Goal: Information Seeking & Learning: Find specific fact

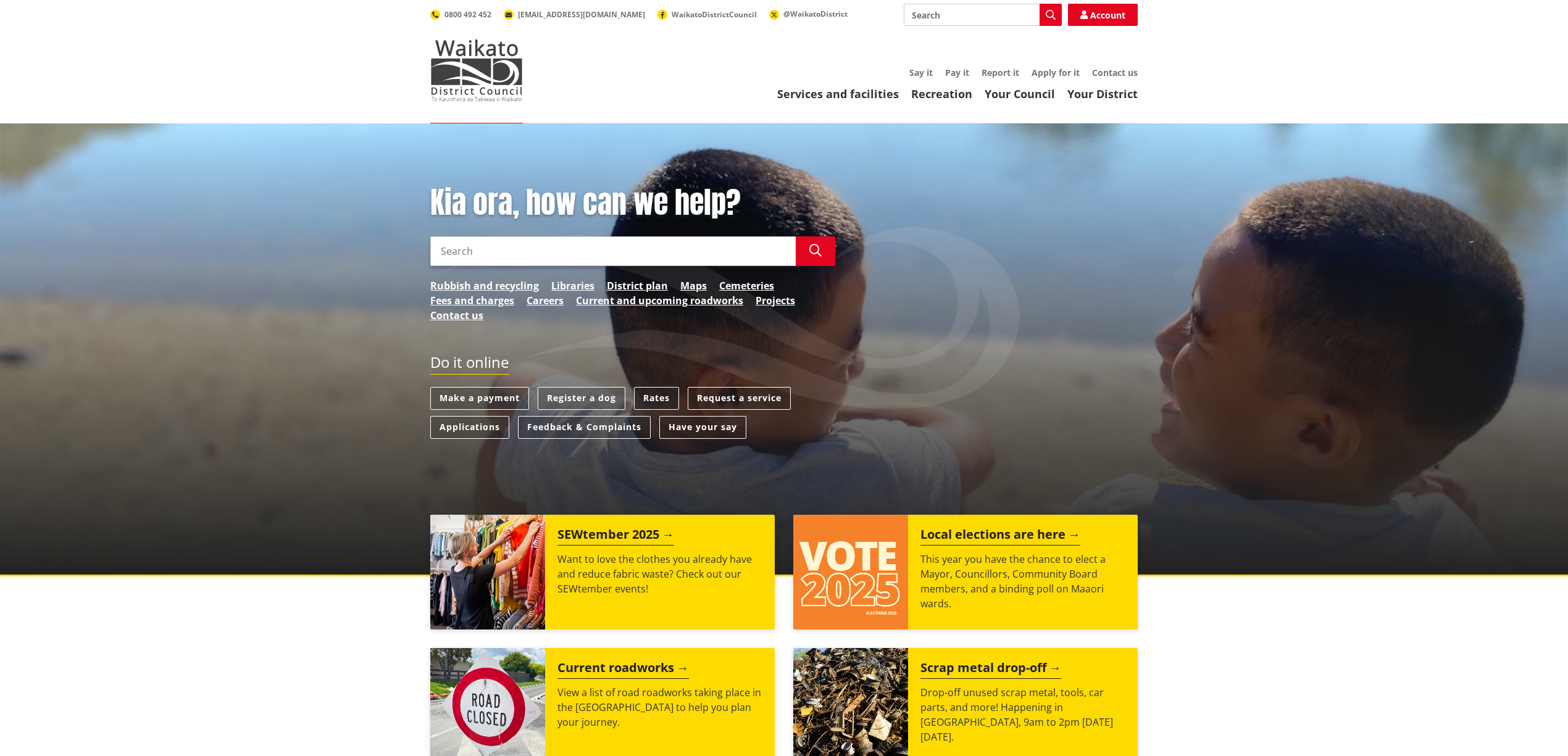
click at [665, 395] on link "Rates" at bounding box center [656, 398] width 45 height 23
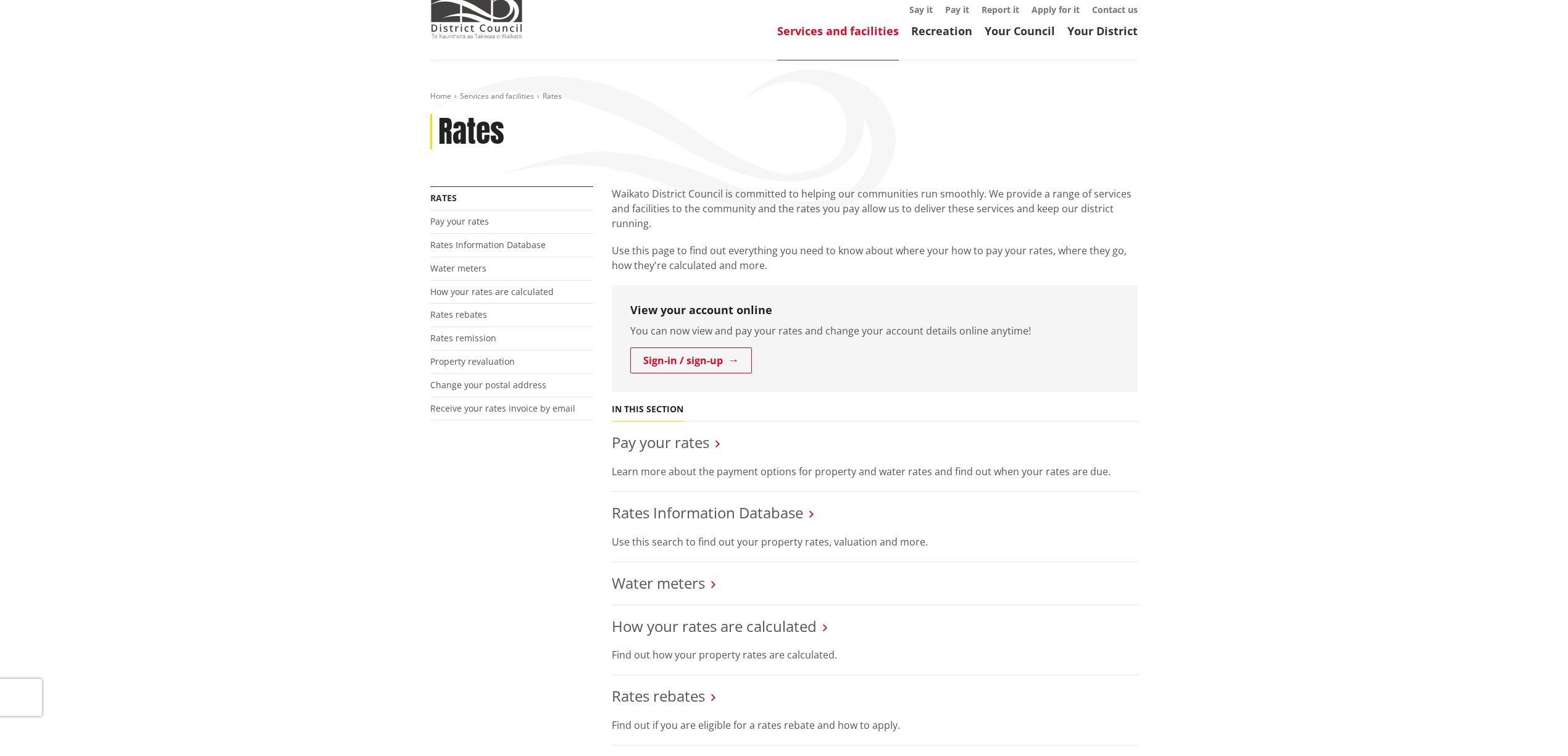
scroll to position [82, 0]
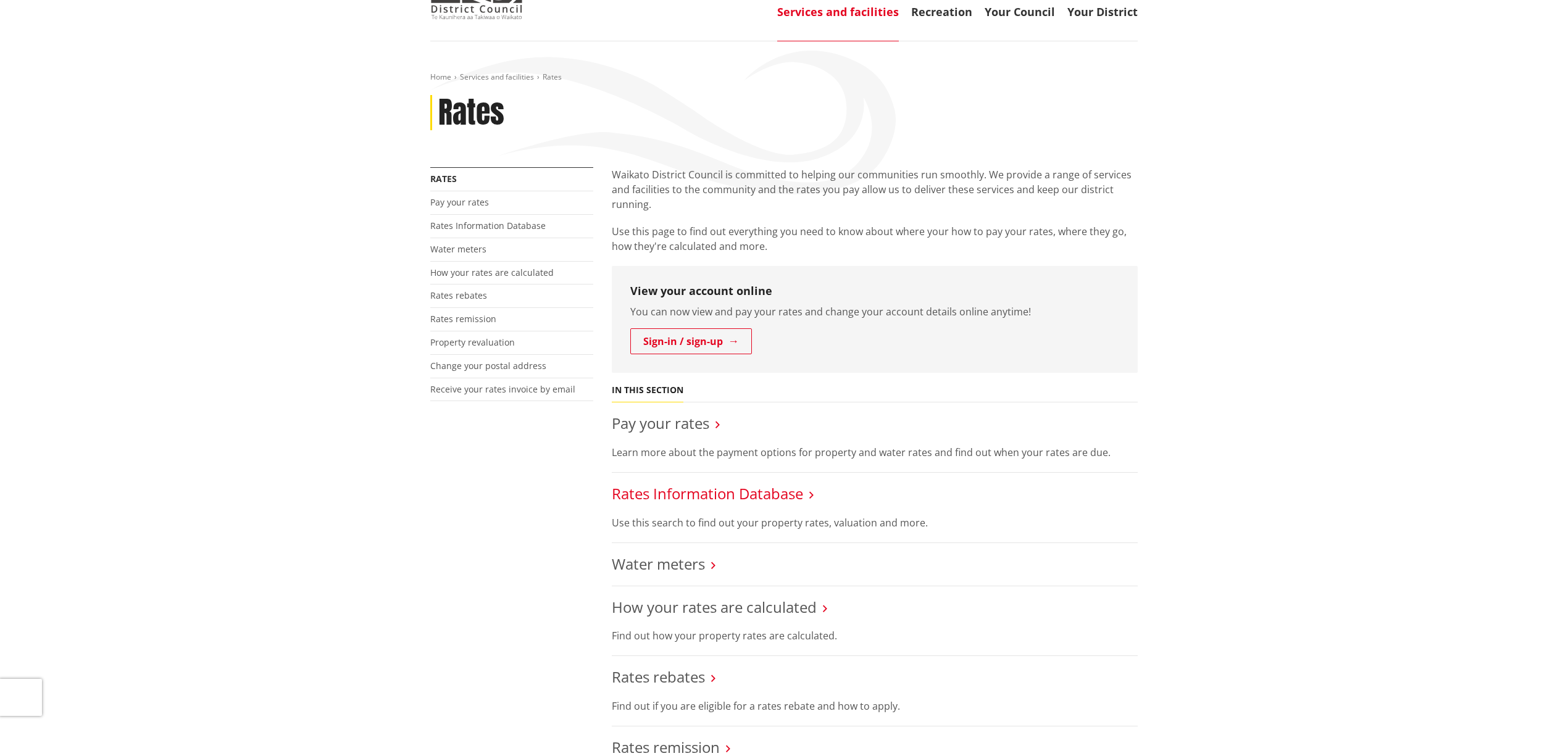
click at [754, 494] on link "Rates Information Database" at bounding box center [707, 493] width 191 height 20
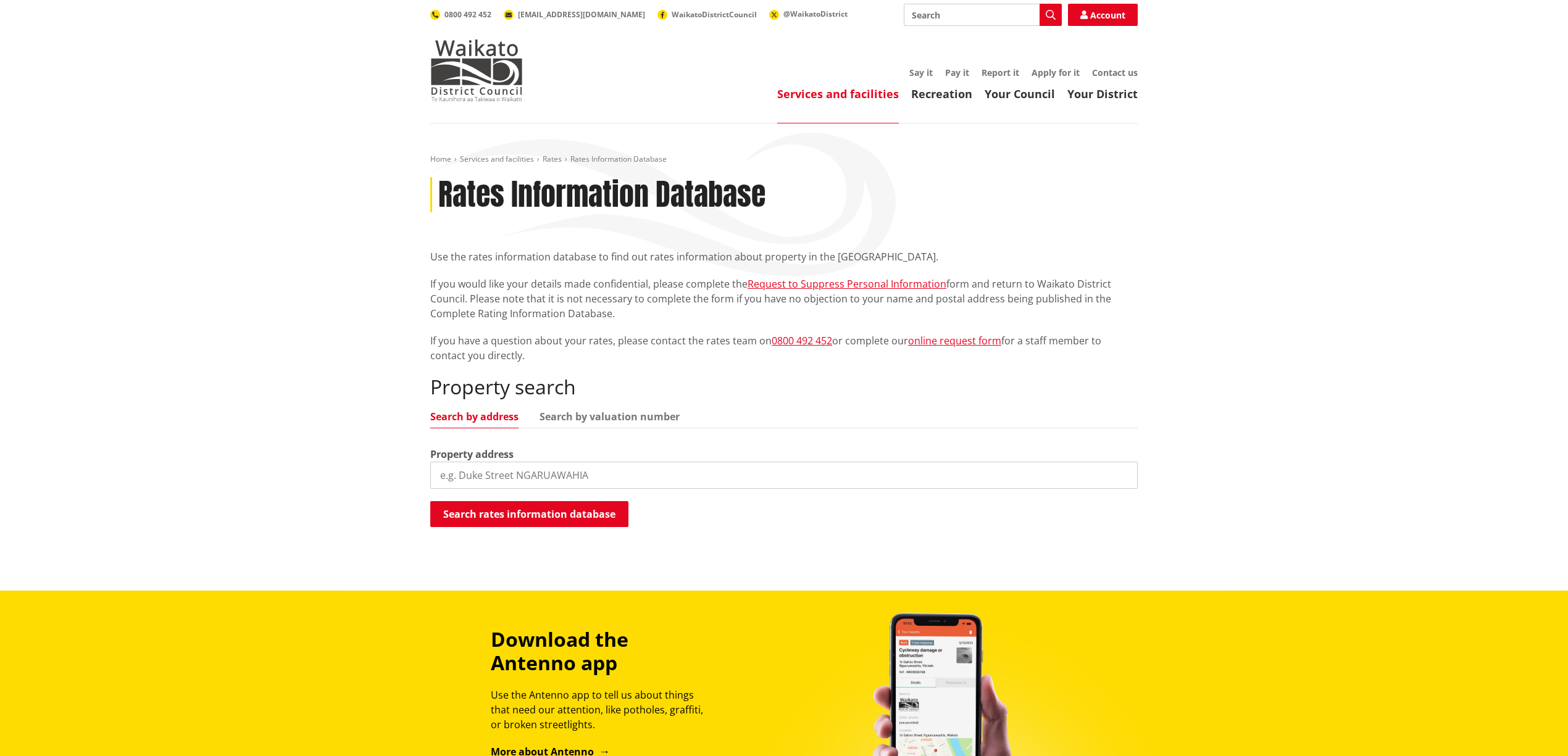
click at [483, 480] on input "search" at bounding box center [783, 475] width 707 height 27
type input "[STREET_ADDRESS]"
click at [499, 511] on button "Search rates information database" at bounding box center [529, 514] width 198 height 26
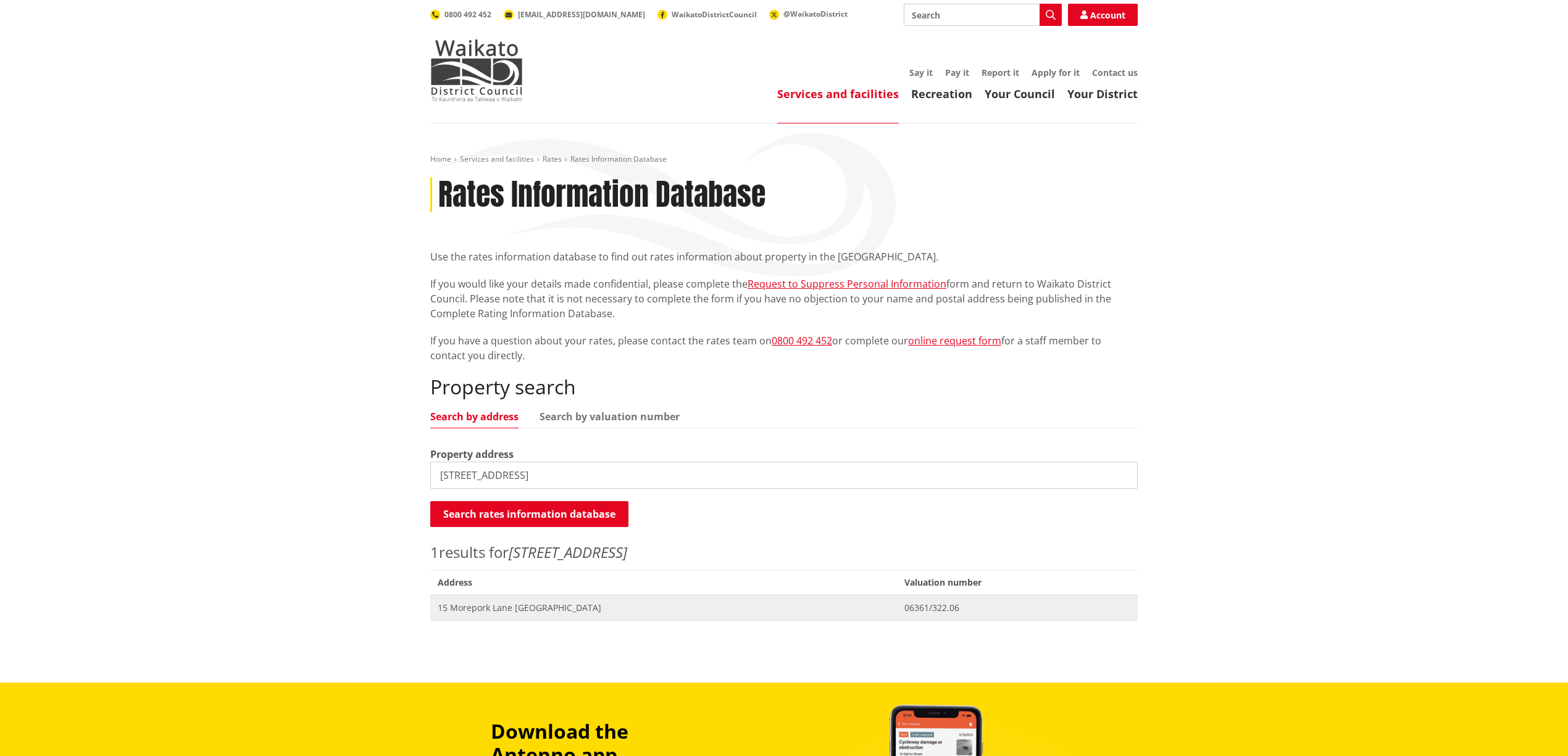
click at [506, 611] on span "15 Morepork Lane NGARUAWAHIA" at bounding box center [663, 608] width 452 height 12
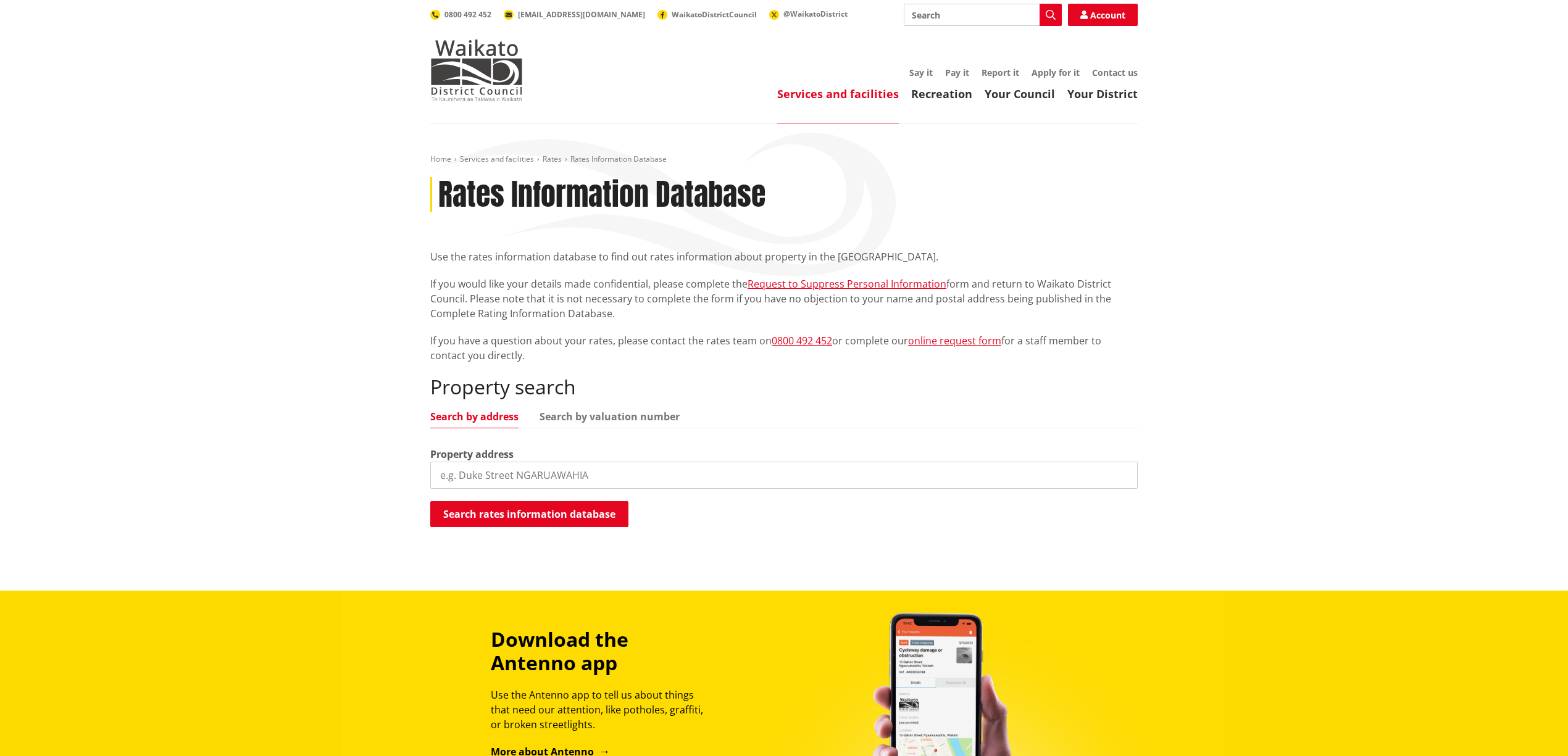
click at [476, 477] on input "search" at bounding box center [783, 475] width 707 height 27
type input "15B Morepork Lane"
click at [498, 518] on button "Search rates information database" at bounding box center [529, 514] width 198 height 26
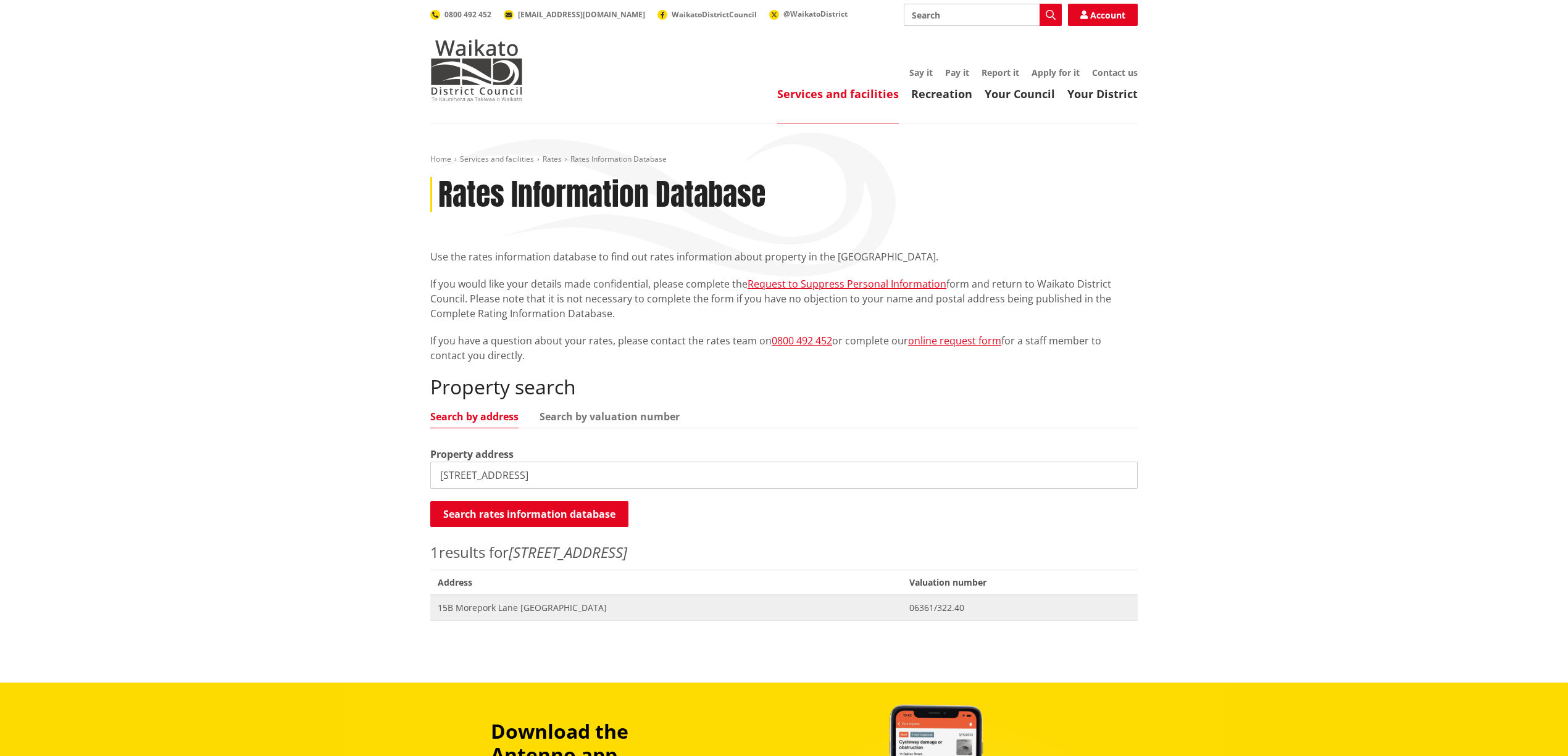
click at [535, 605] on span "15B Morepork Lane NGARUAWAHIA" at bounding box center [666, 608] width 457 height 12
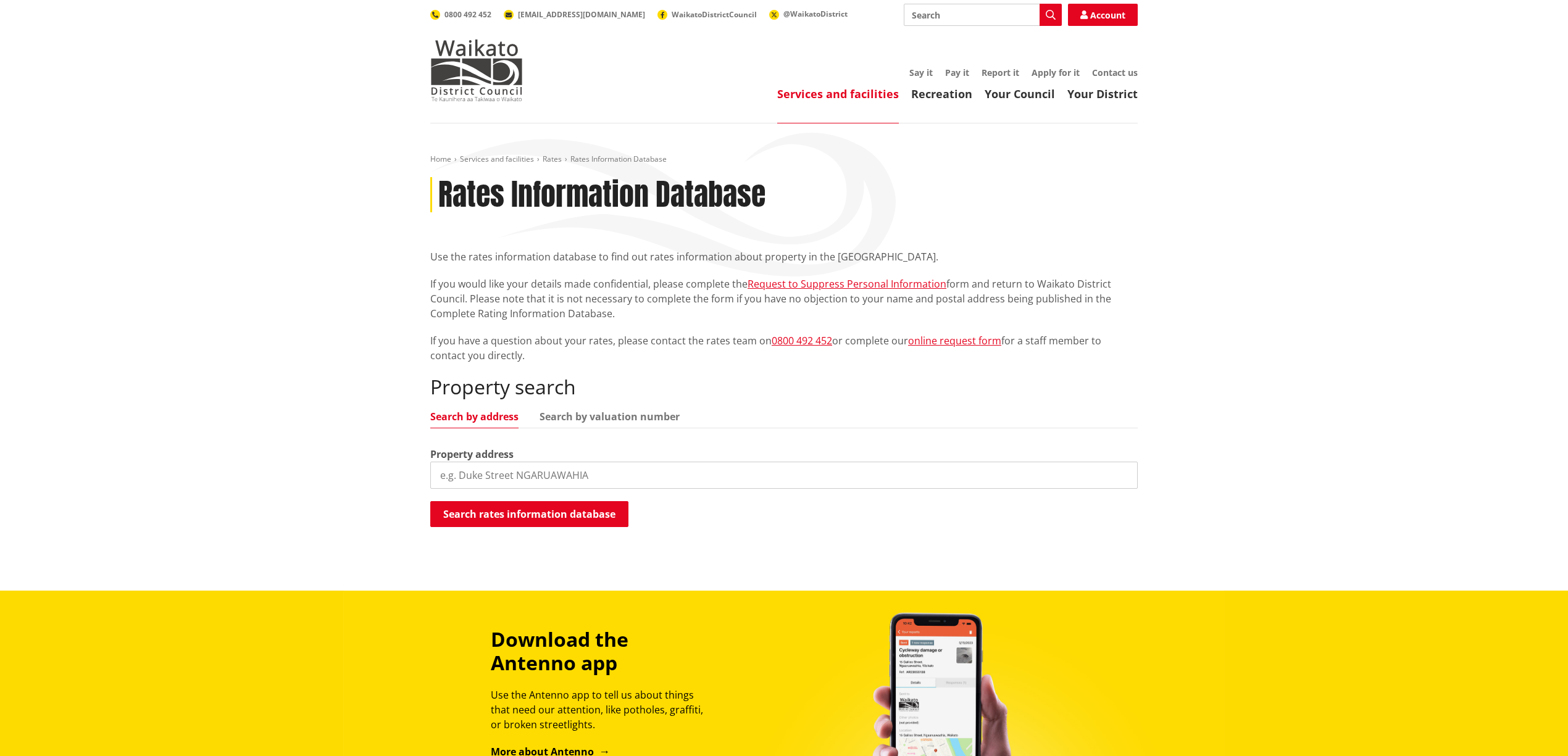
click at [496, 479] on input "search" at bounding box center [783, 475] width 707 height 27
type input "[STREET_ADDRESS]"
click at [599, 509] on button "Search rates information database" at bounding box center [529, 514] width 198 height 26
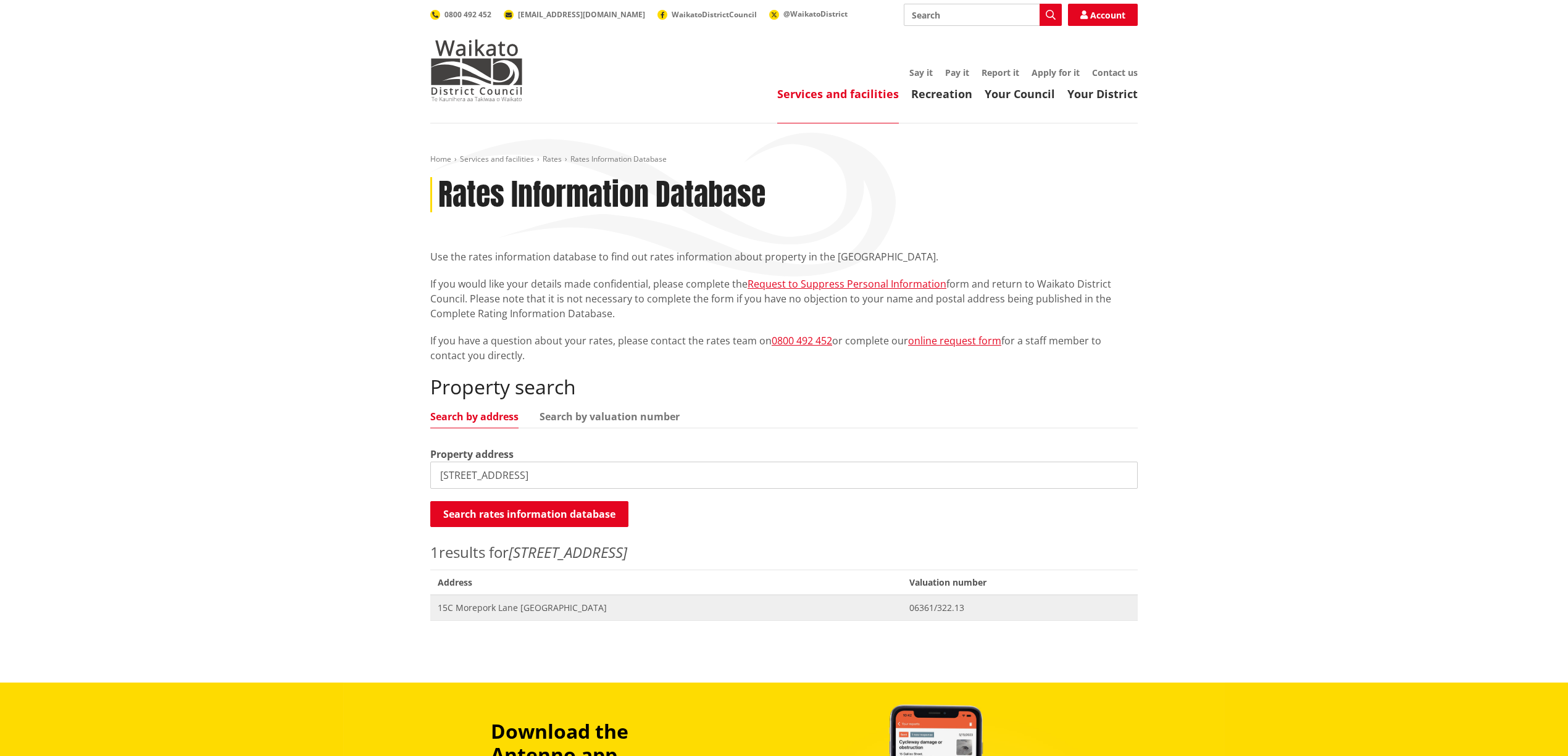
click at [566, 607] on span "15C Morepork Lane NGARUAWAHIA" at bounding box center [666, 608] width 457 height 12
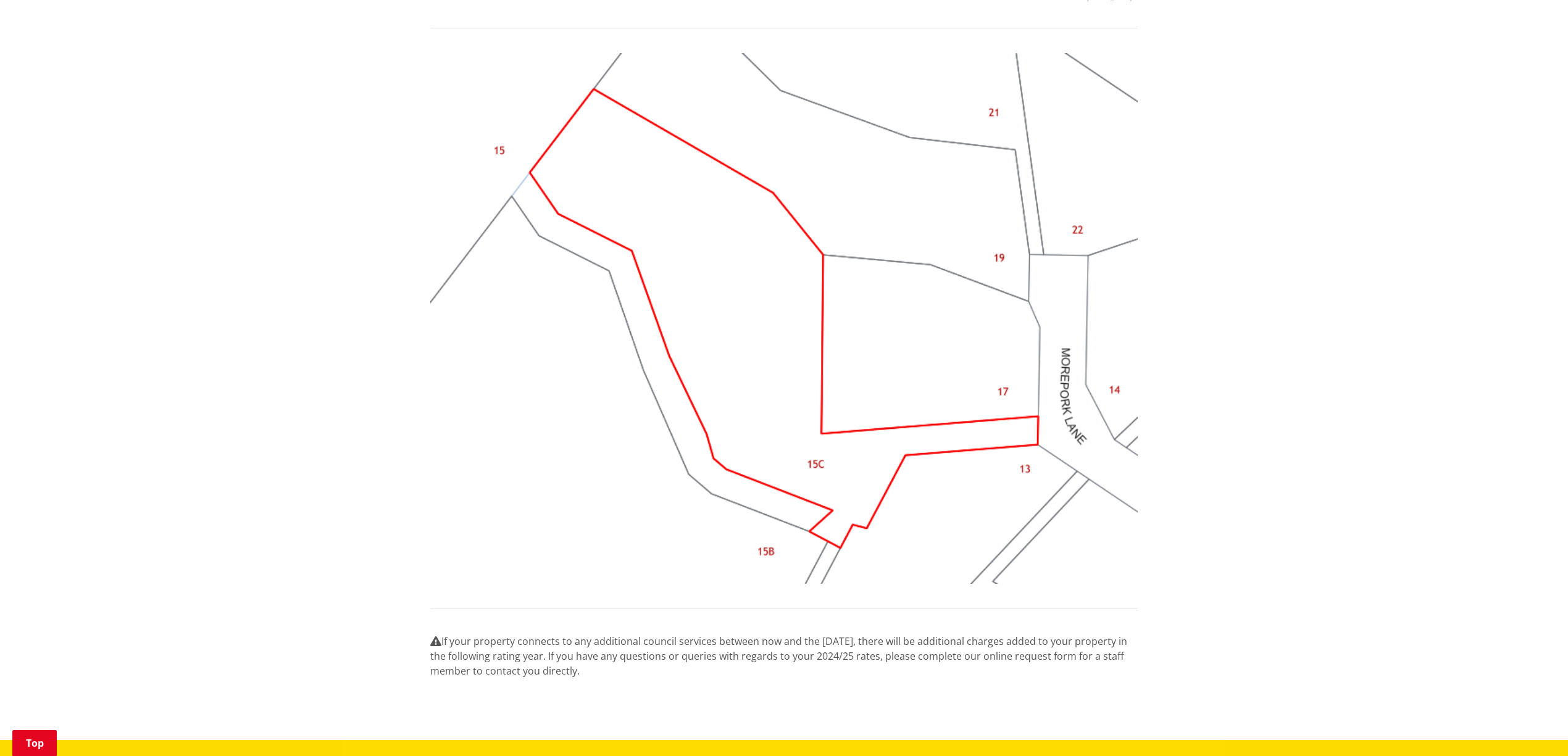
scroll to position [987, 0]
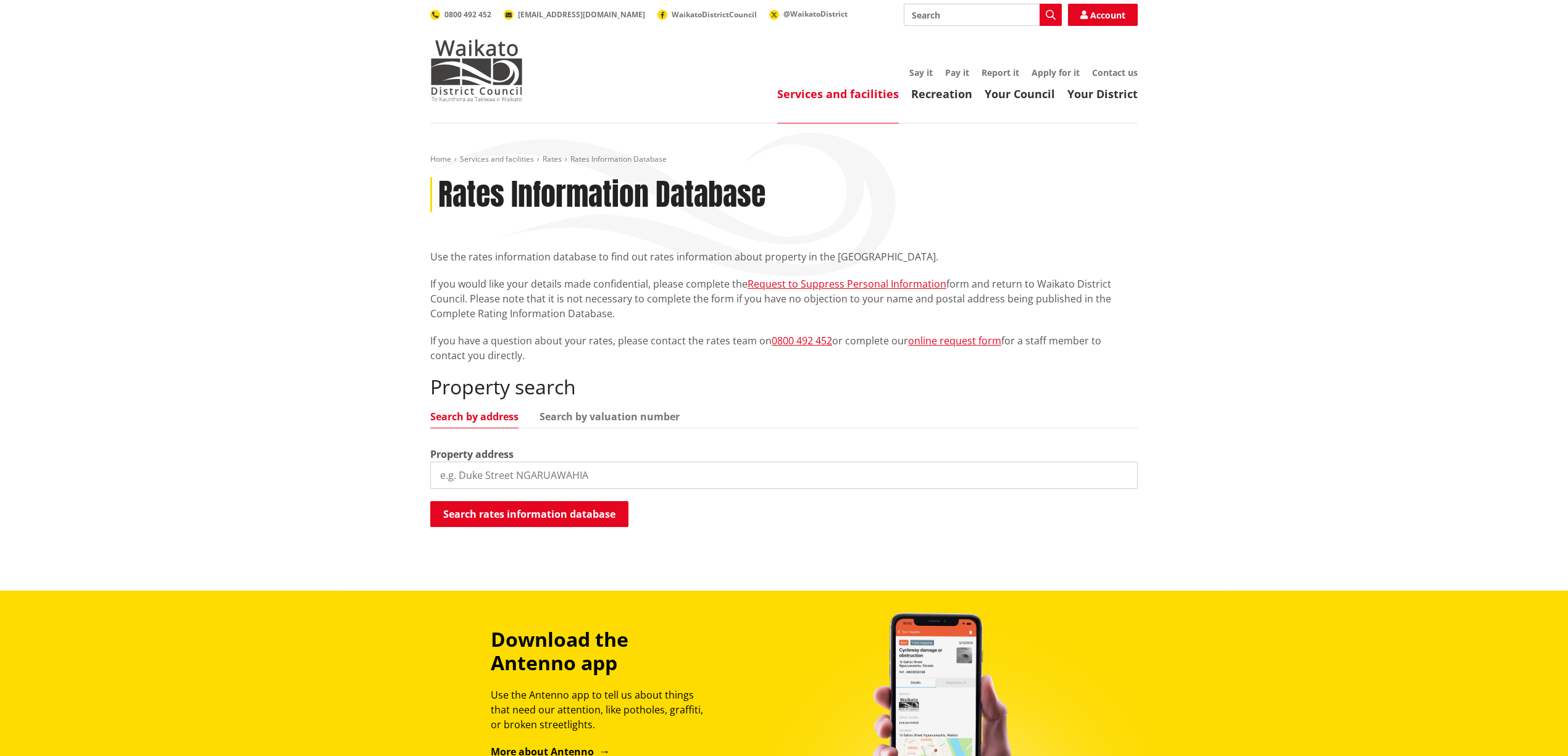
click at [519, 475] on input "search" at bounding box center [783, 475] width 707 height 27
type input "15A Morepork Lane"
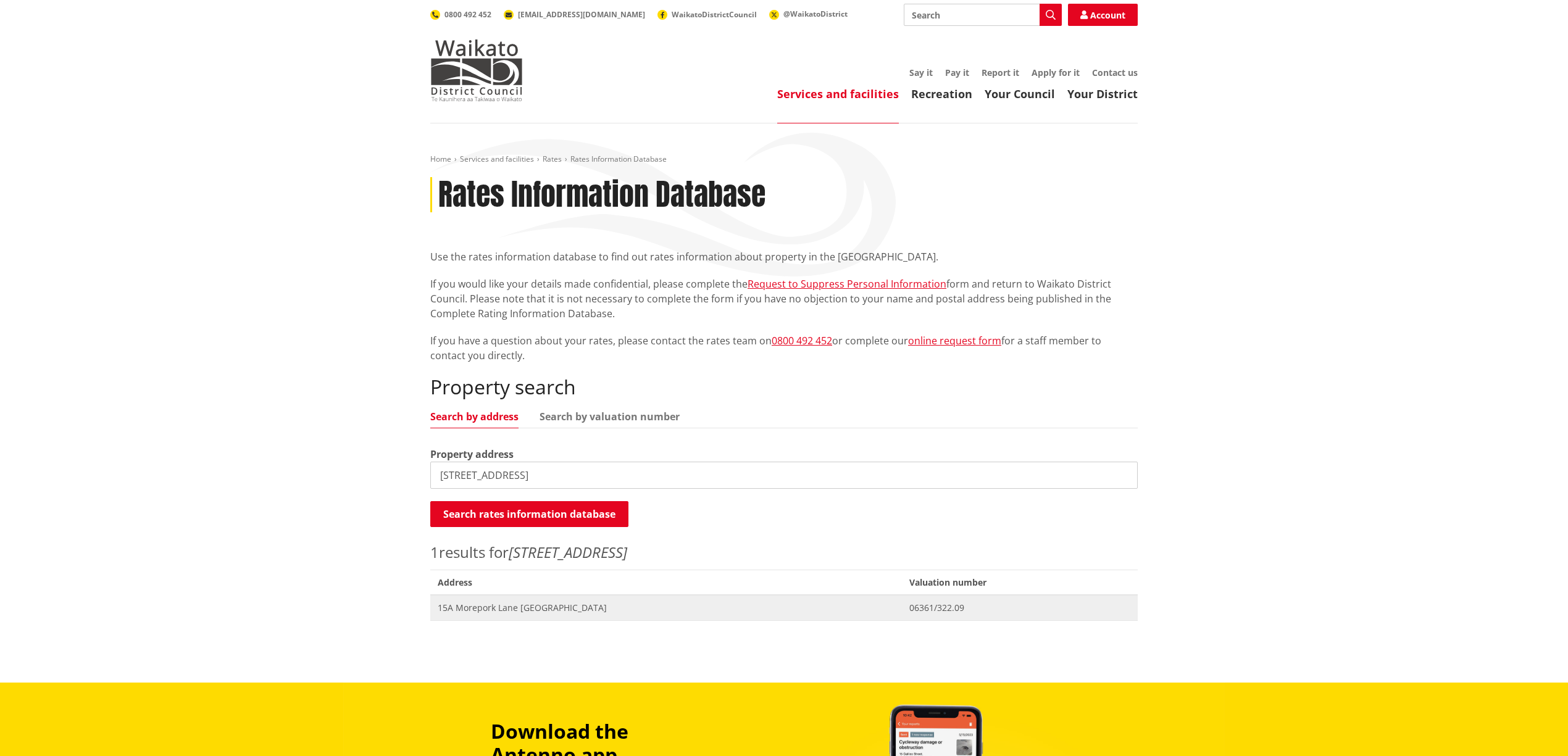
click at [572, 618] on span "Address 15A Morepork Lane NGARUAWAHIA" at bounding box center [666, 608] width 472 height 26
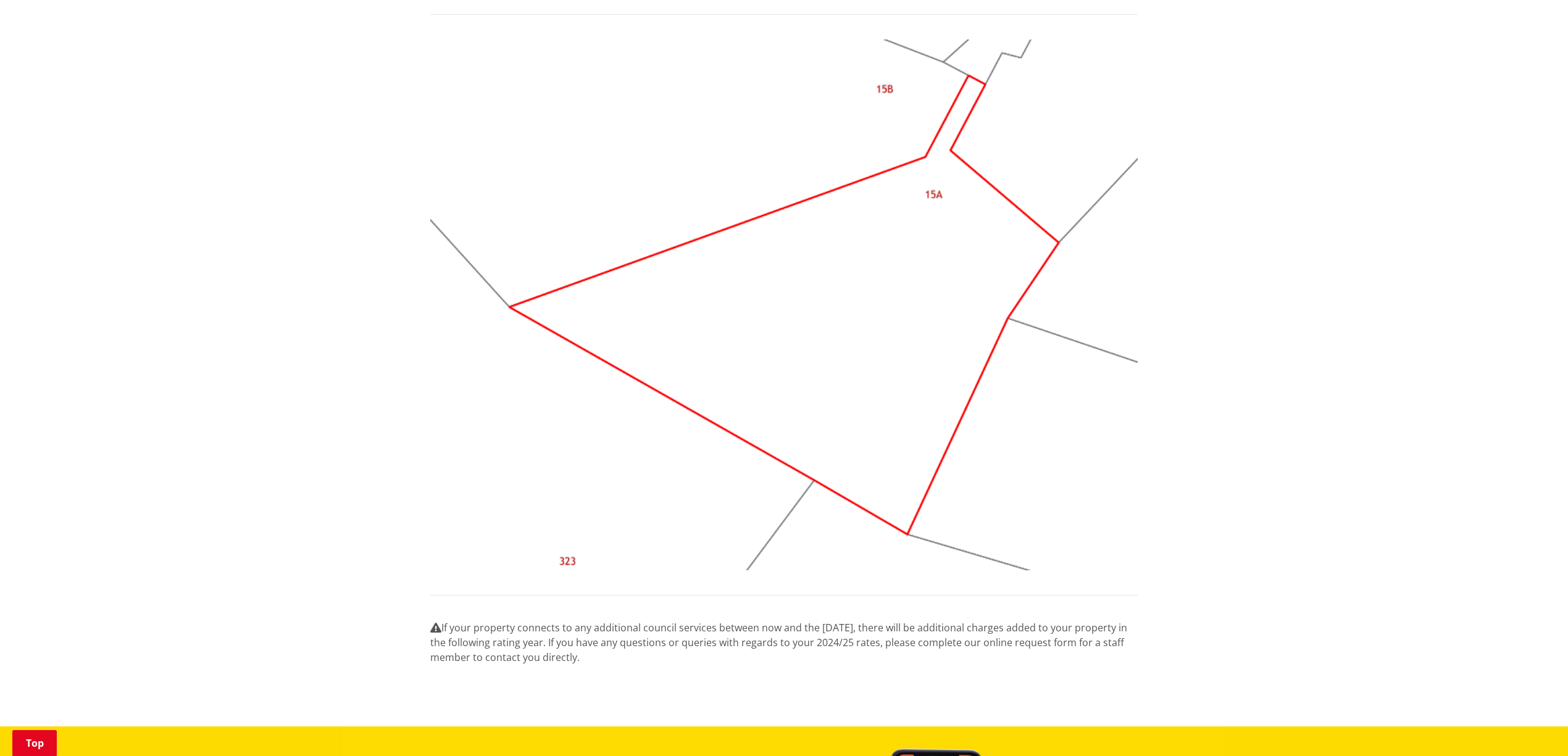
scroll to position [1069, 0]
